Goal: Information Seeking & Learning: Learn about a topic

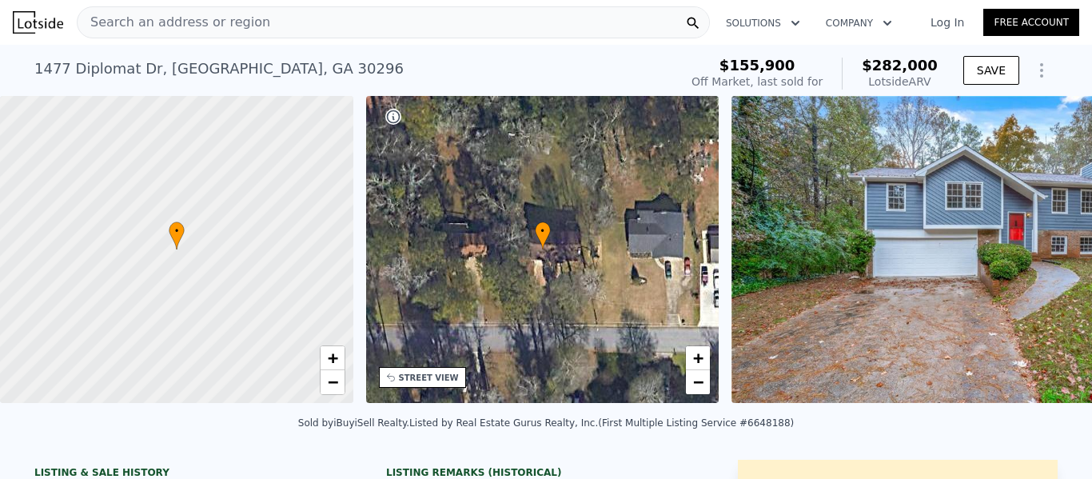
click at [291, 22] on div "Search an address or region" at bounding box center [393, 22] width 633 height 32
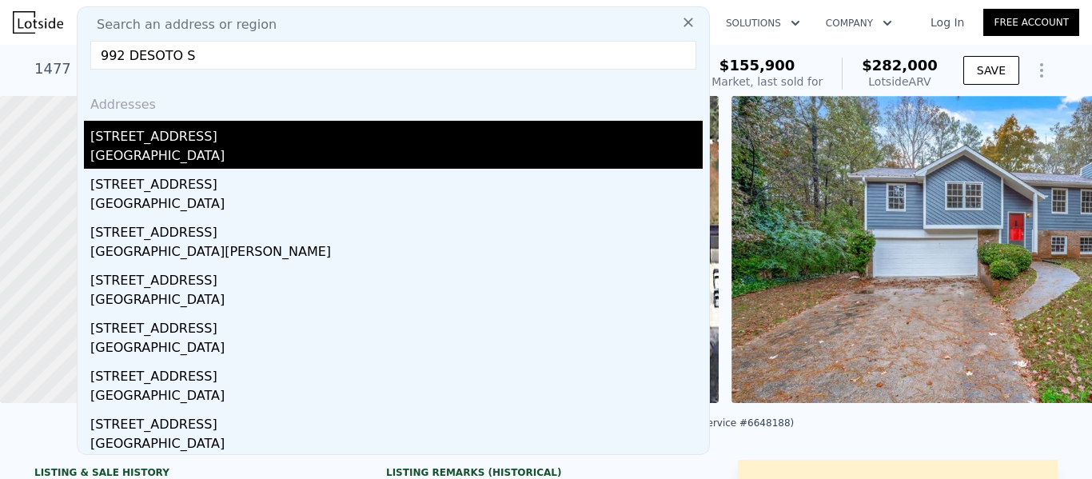
type input "992 DESOTO S"
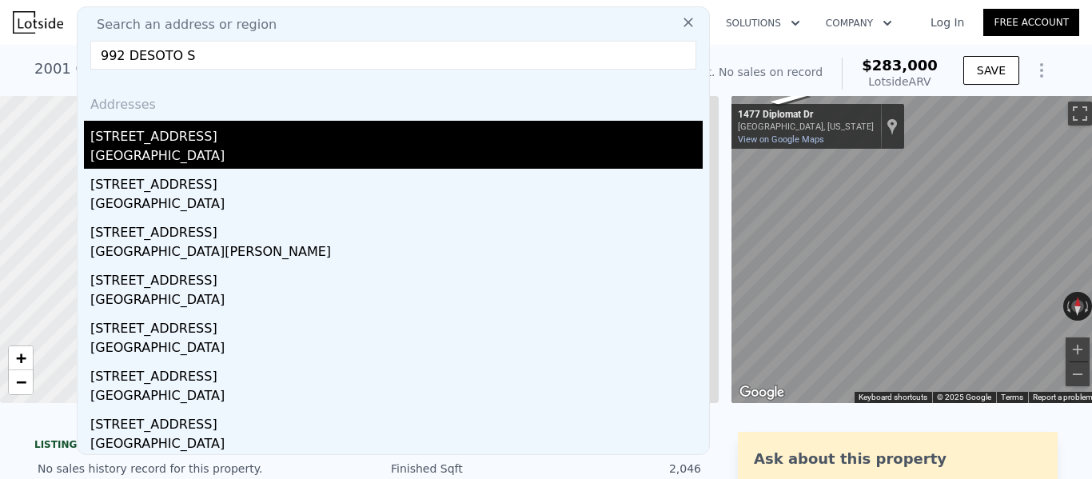
type input "2"
type input "4"
type input "1466"
type input "2800"
type input "4356"
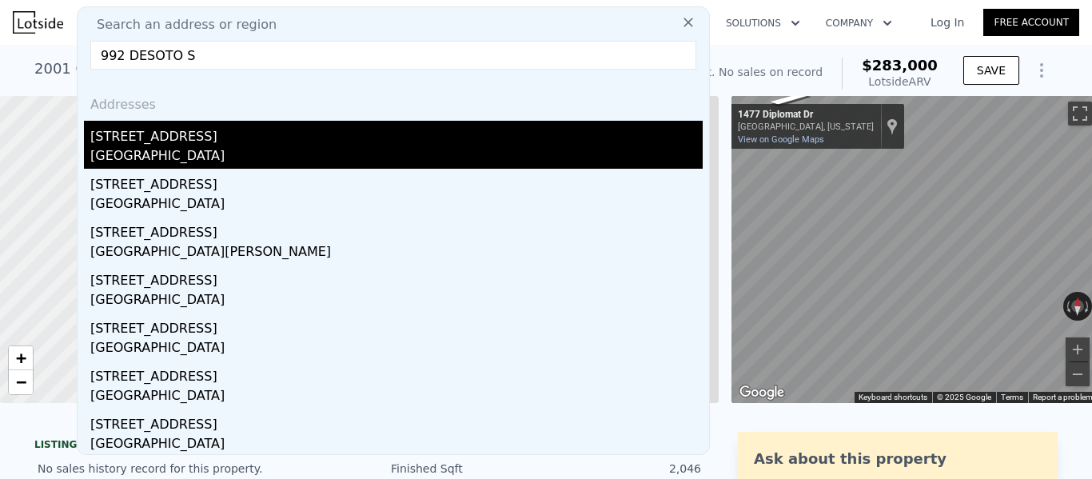
type input "10454.4"
type input "$ 283,000"
type input "$ 30,003"
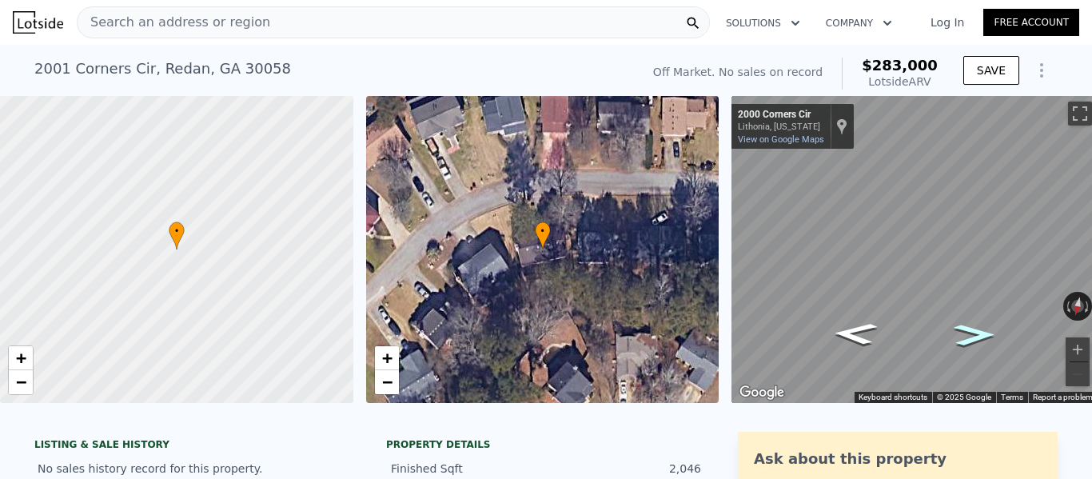
click at [968, 333] on icon "Go West, Corners Cir" at bounding box center [975, 334] width 76 height 31
click at [968, 333] on icon "Go Southwest, Corners Cir" at bounding box center [974, 332] width 88 height 34
click at [858, 333] on icon "Go Northeast, Corners Cir" at bounding box center [856, 339] width 88 height 34
click at [858, 333] on icon "Go East, Corners Cir" at bounding box center [855, 336] width 76 height 31
click at [858, 333] on icon "Go East, Corners Cir" at bounding box center [855, 333] width 82 height 33
